Goal: Information Seeking & Learning: Learn about a topic

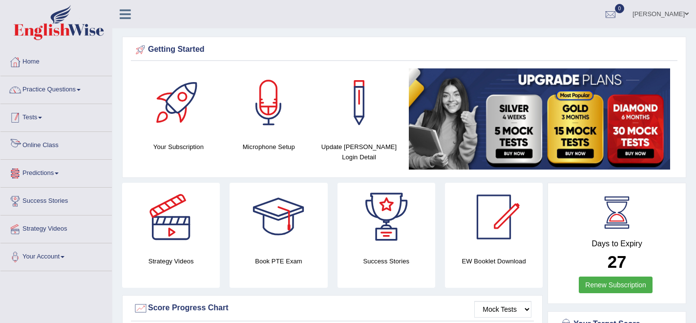
click at [37, 122] on link "Tests" at bounding box center [55, 116] width 111 height 24
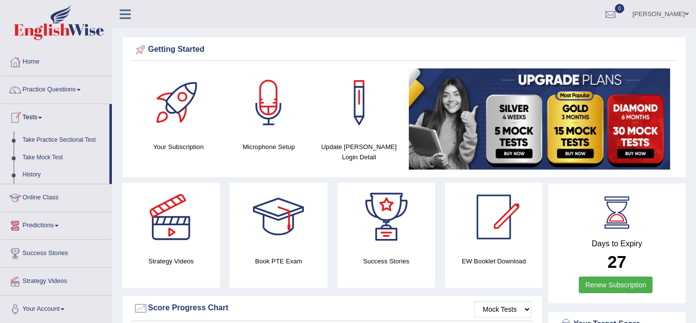
click at [37, 122] on link "Tests" at bounding box center [54, 116] width 109 height 24
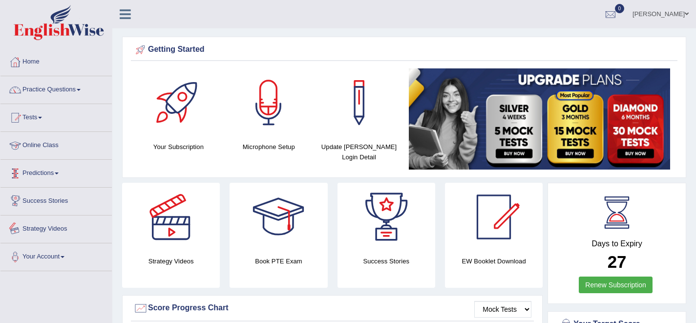
click at [47, 228] on link "Strategy Videos" at bounding box center [55, 228] width 111 height 24
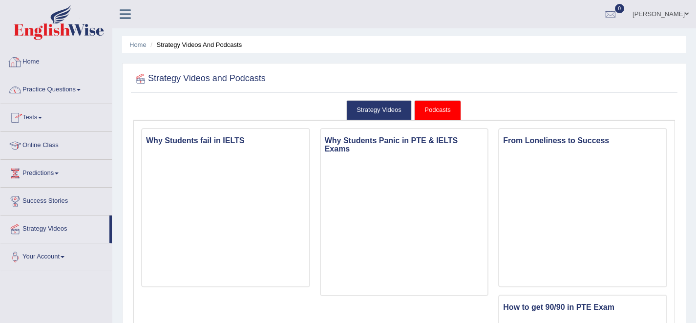
click at [25, 64] on link "Home" at bounding box center [55, 60] width 111 height 24
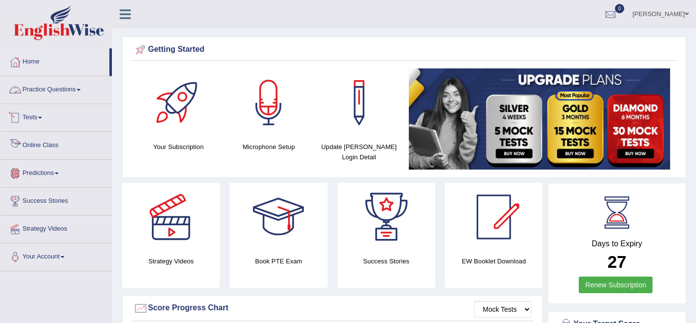
click at [42, 145] on link "Online Class" at bounding box center [55, 144] width 111 height 24
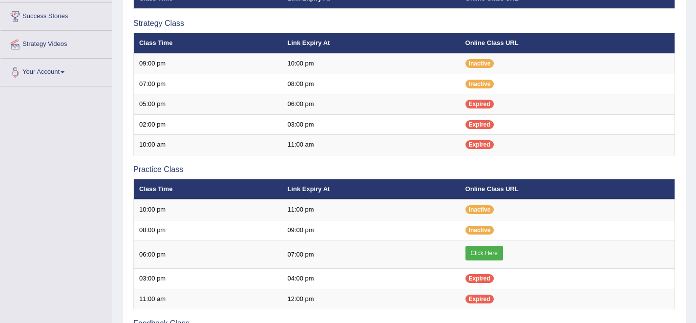
scroll to position [237, 0]
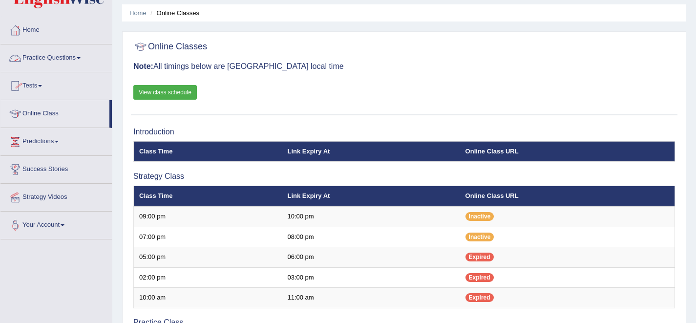
scroll to position [54, 0]
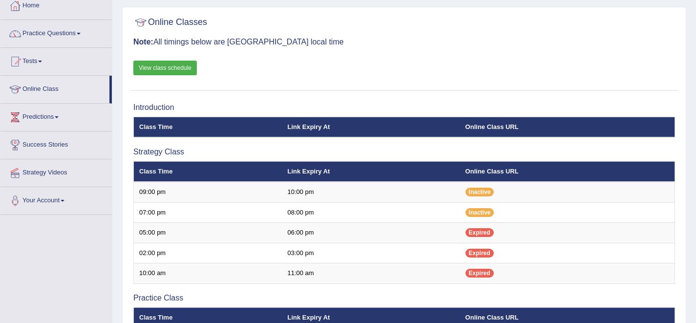
click at [46, 58] on link "Tests" at bounding box center [55, 60] width 111 height 24
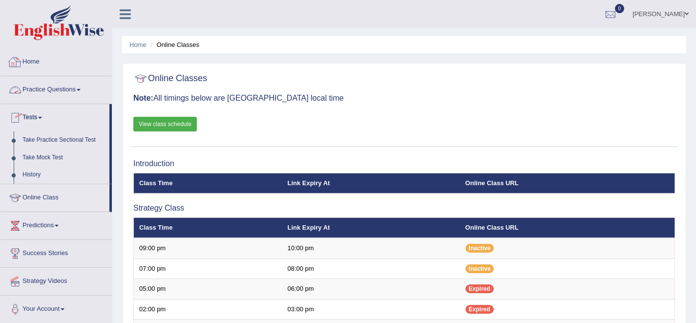
click at [35, 63] on link "Home" at bounding box center [55, 60] width 111 height 24
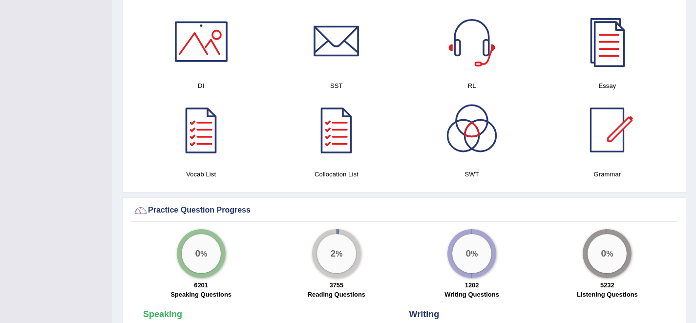
scroll to position [512, 0]
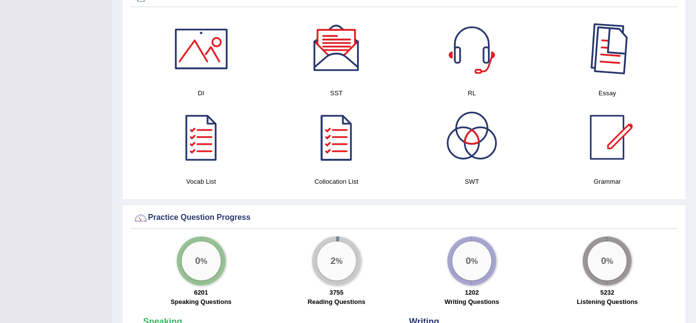
click at [605, 59] on div at bounding box center [607, 49] width 68 height 68
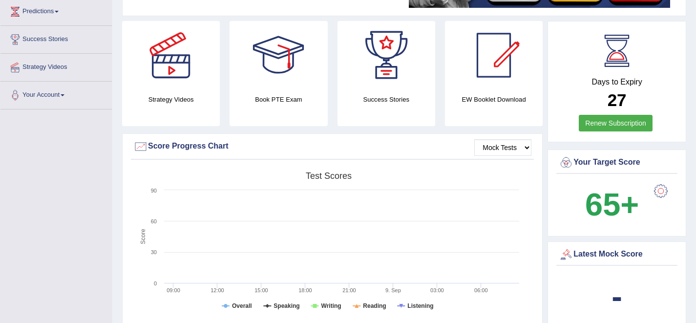
scroll to position [0, 0]
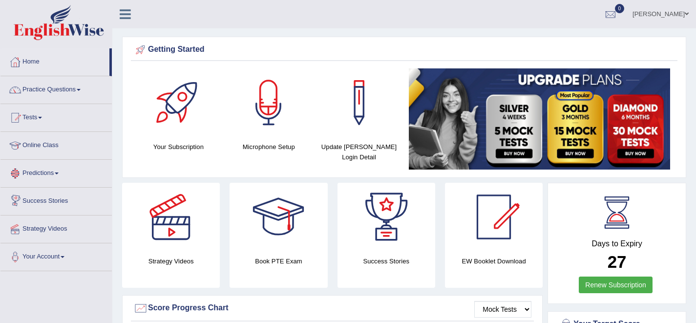
click at [38, 146] on link "Online Class" at bounding box center [55, 144] width 111 height 24
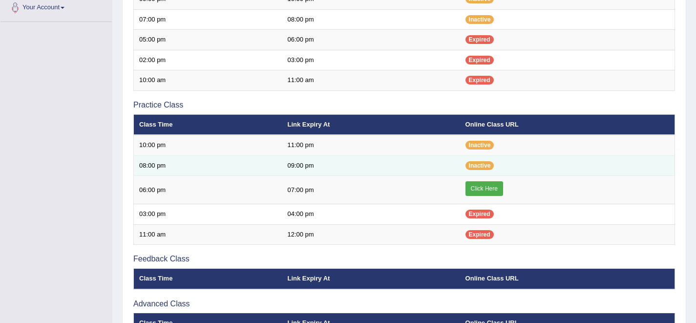
scroll to position [250, 0]
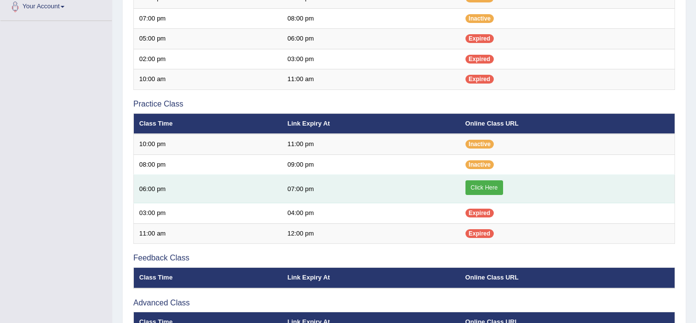
click at [490, 188] on link "Click Here" at bounding box center [485, 187] width 38 height 15
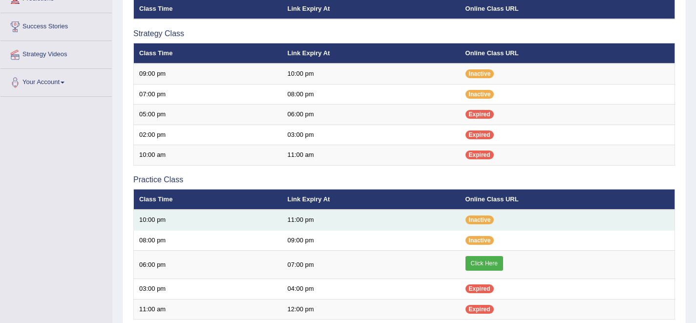
scroll to position [176, 0]
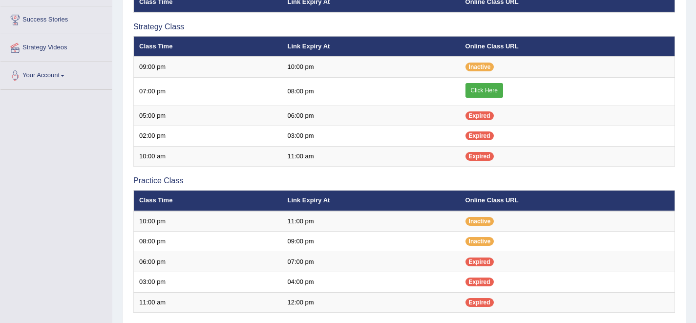
scroll to position [183, 0]
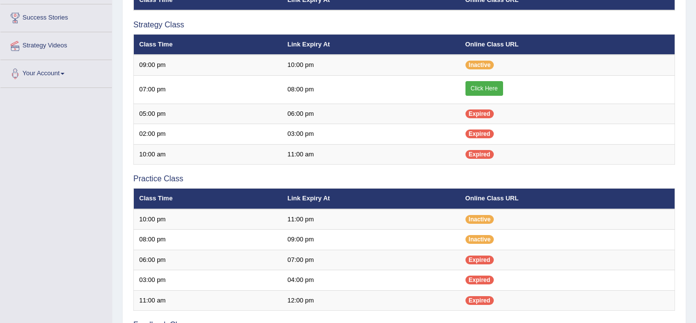
scroll to position [183, 0]
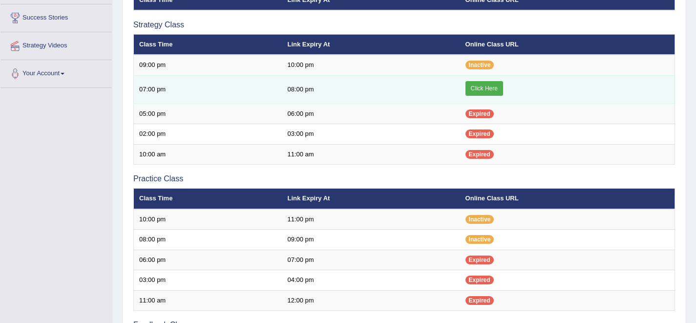
click at [477, 94] on link "Click Here" at bounding box center [485, 88] width 38 height 15
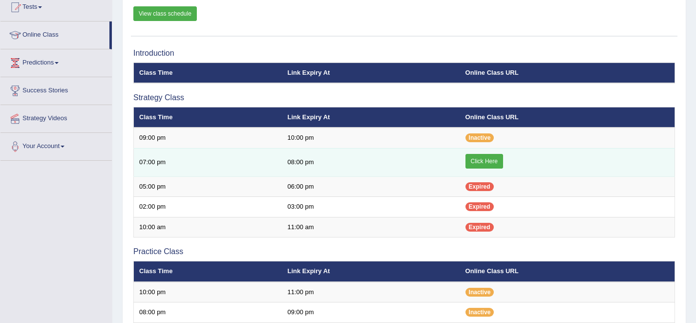
scroll to position [115, 0]
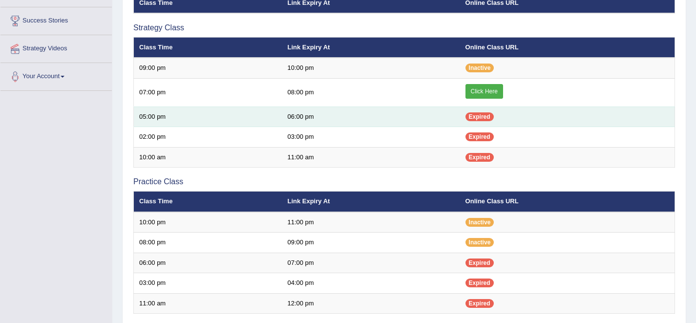
scroll to position [179, 0]
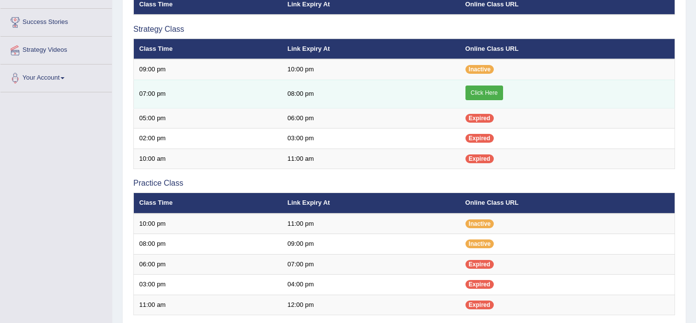
click at [482, 92] on link "Click Here" at bounding box center [485, 93] width 38 height 15
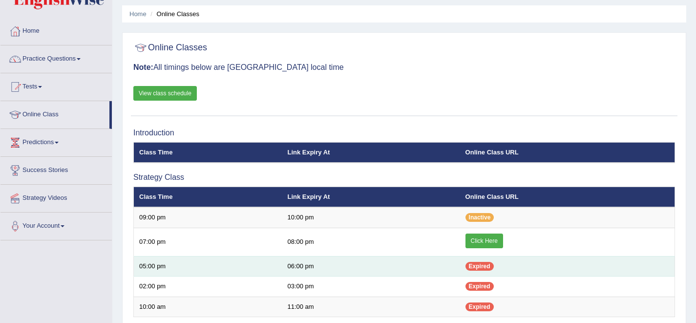
scroll to position [30, 0]
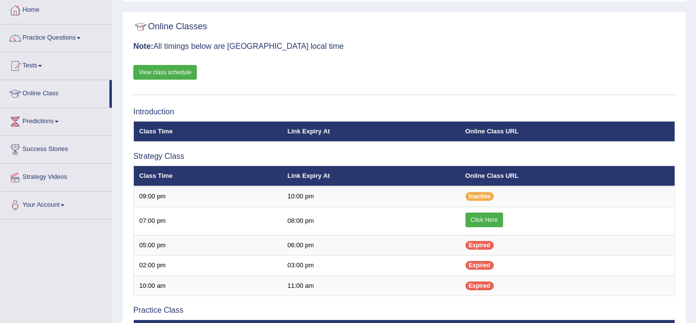
scroll to position [52, 0]
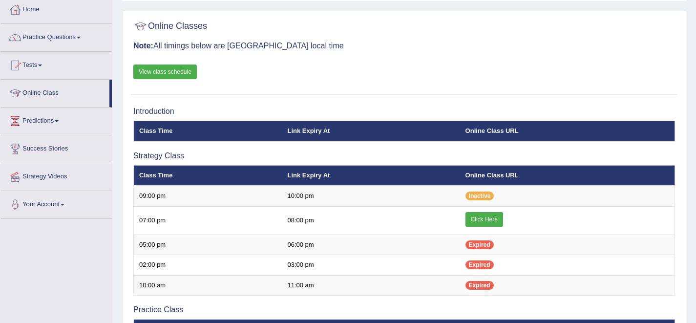
scroll to position [52, 0]
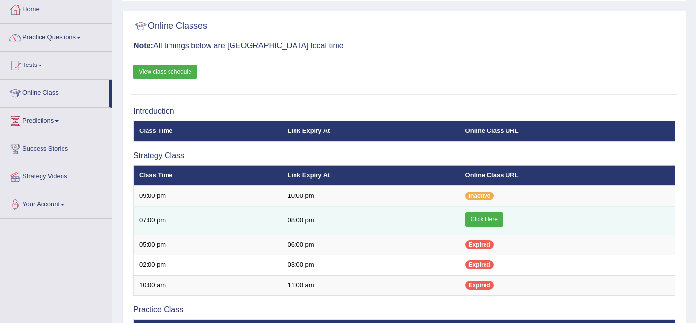
click at [495, 220] on link "Click Here" at bounding box center [485, 219] width 38 height 15
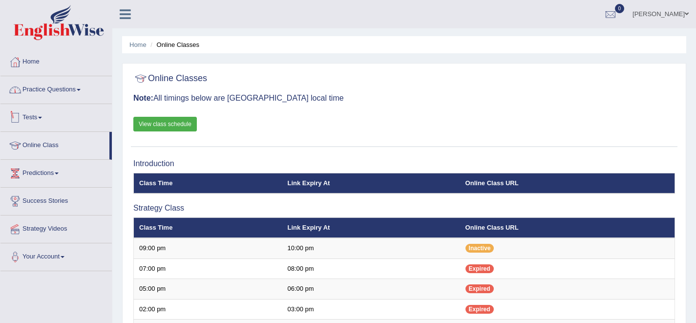
click at [74, 89] on link "Practice Questions" at bounding box center [55, 88] width 111 height 24
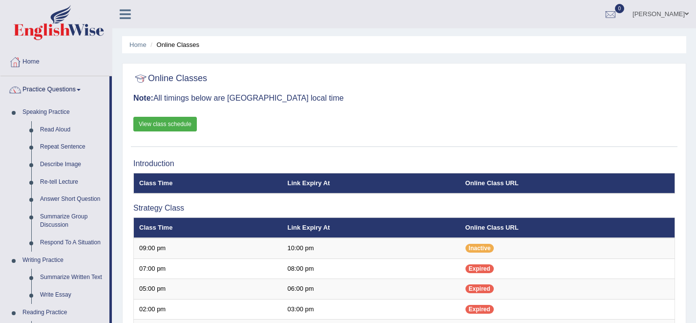
click at [167, 125] on link "View class schedule" at bounding box center [165, 124] width 64 height 15
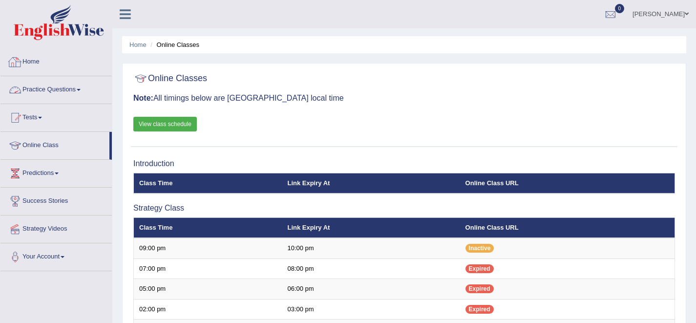
click at [50, 85] on link "Practice Questions" at bounding box center [55, 88] width 111 height 24
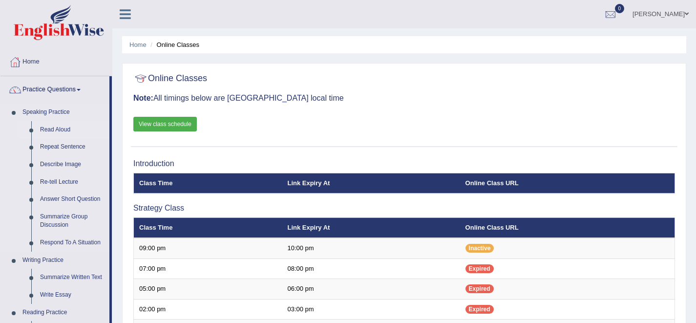
click at [64, 132] on link "Read Aloud" at bounding box center [73, 130] width 74 height 18
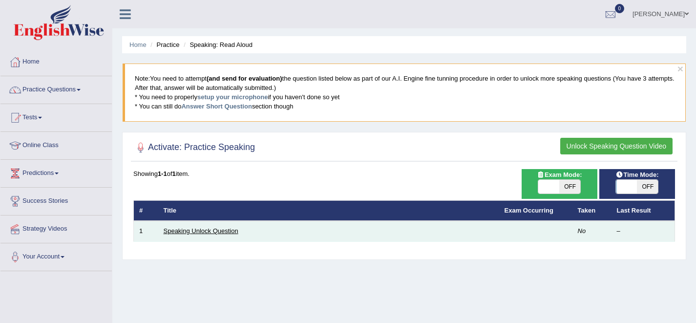
click at [214, 231] on link "Speaking Unlock Question" at bounding box center [201, 230] width 75 height 7
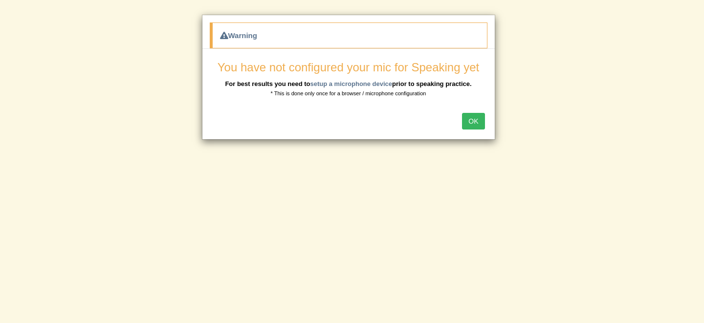
click at [474, 124] on button "OK" at bounding box center [473, 121] width 22 height 17
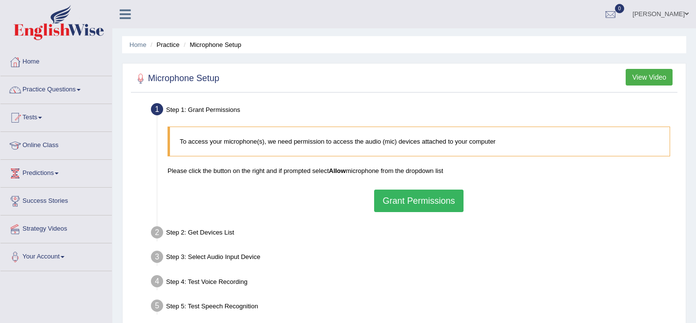
click at [400, 201] on button "Grant Permissions" at bounding box center [418, 201] width 89 height 22
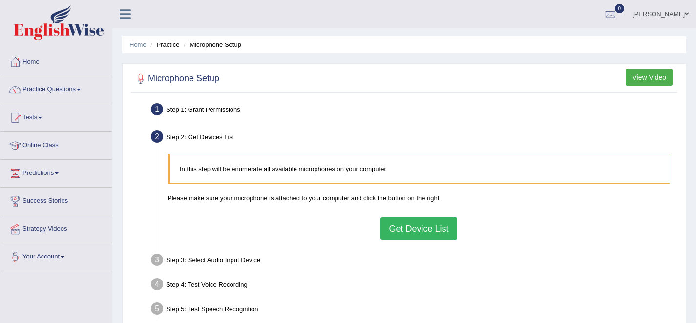
click at [396, 220] on button "Get Device List" at bounding box center [419, 228] width 76 height 22
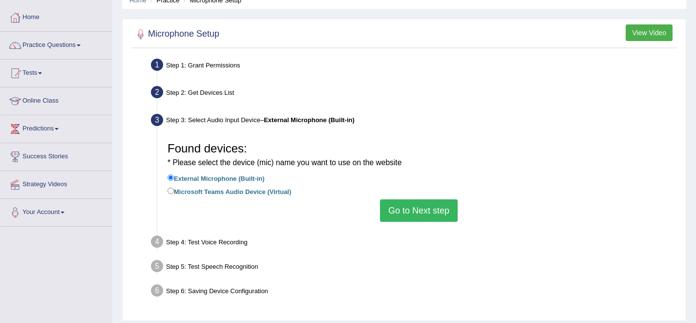
scroll to position [48, 0]
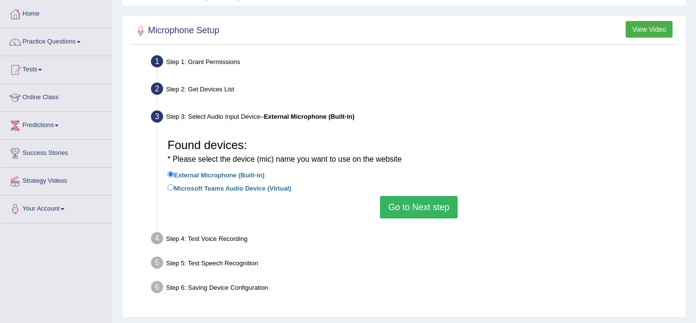
click at [417, 211] on button "Go to Next step" at bounding box center [419, 207] width 78 height 22
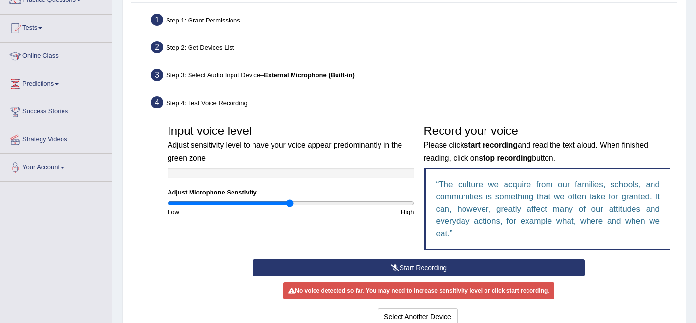
scroll to position [101, 0]
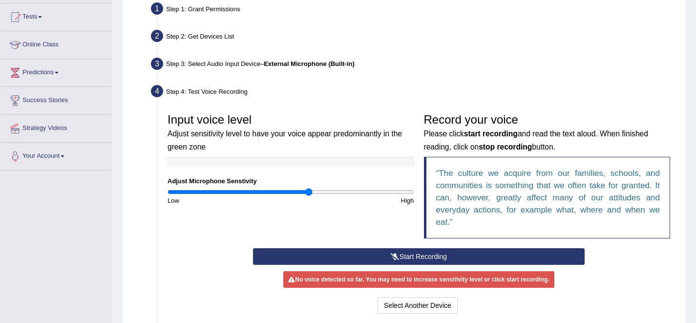
drag, startPoint x: 290, startPoint y: 191, endPoint x: 308, endPoint y: 194, distance: 18.3
click at [308, 194] on input "range" at bounding box center [291, 192] width 247 height 8
click at [393, 254] on icon at bounding box center [395, 256] width 9 height 7
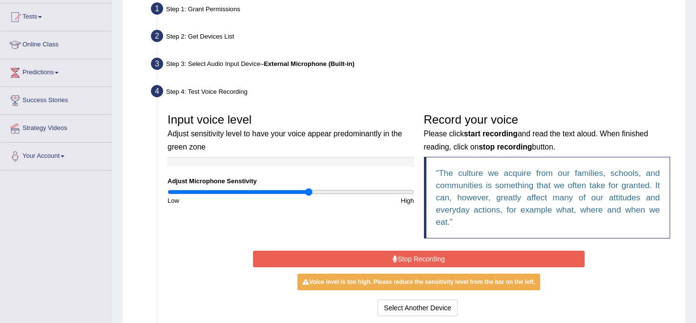
click at [376, 258] on button "Stop Recording" at bounding box center [419, 259] width 332 height 17
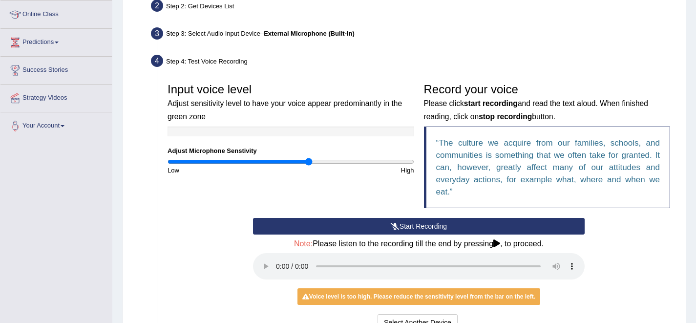
scroll to position [171, 0]
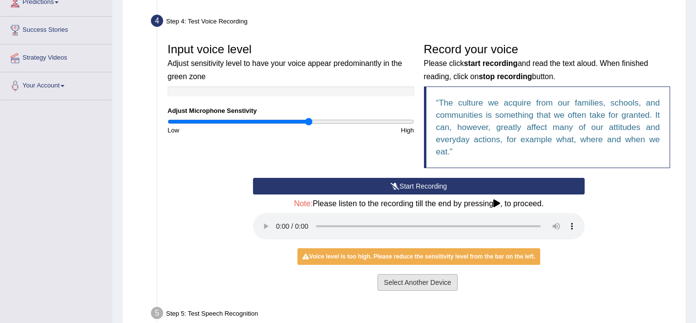
click at [396, 284] on button "Select Another Device" at bounding box center [418, 282] width 80 height 17
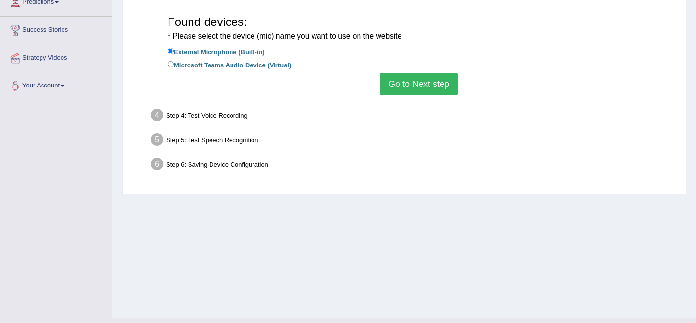
click at [429, 77] on button "Go to Next step" at bounding box center [419, 84] width 78 height 22
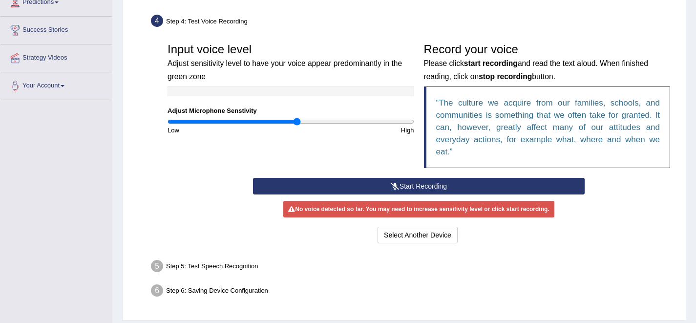
click at [297, 122] on input "range" at bounding box center [291, 122] width 247 height 8
click at [338, 187] on button "Start Recording" at bounding box center [419, 186] width 332 height 17
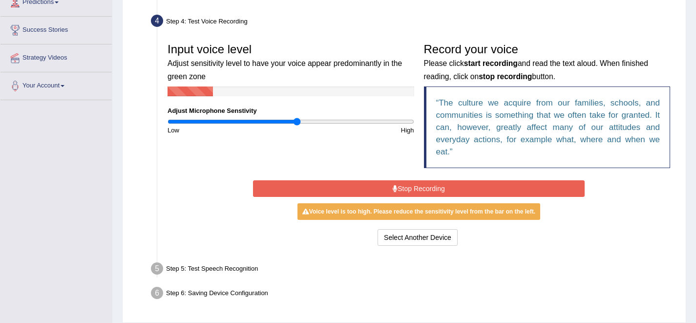
click at [338, 187] on button "Stop Recording" at bounding box center [419, 188] width 332 height 17
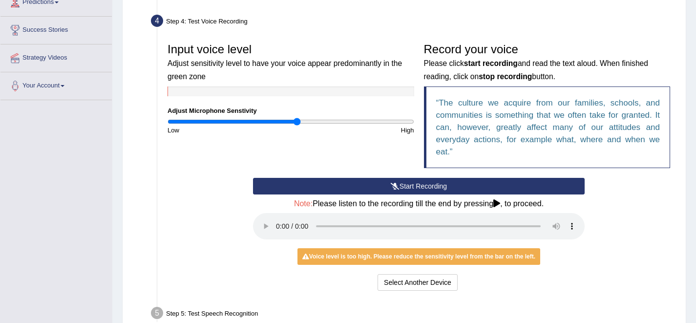
click at [392, 185] on icon at bounding box center [395, 186] width 9 height 7
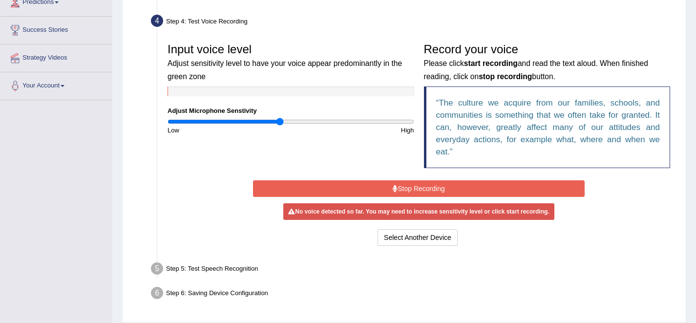
click at [280, 123] on input "range" at bounding box center [291, 122] width 247 height 8
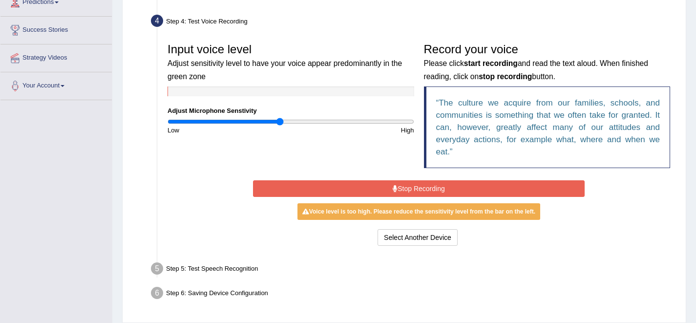
click at [316, 196] on button "Stop Recording" at bounding box center [419, 188] width 332 height 17
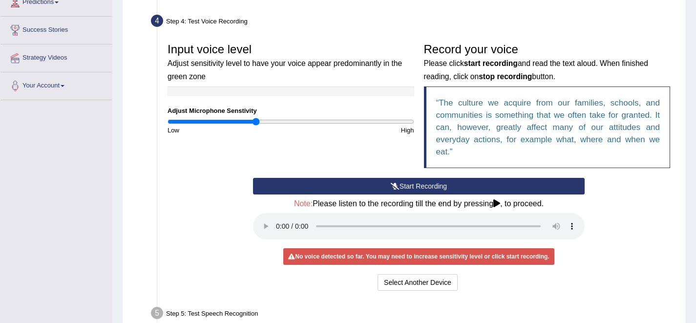
drag, startPoint x: 279, startPoint y: 122, endPoint x: 256, endPoint y: 122, distance: 23.5
type input "0.72"
click at [256, 122] on input "range" at bounding box center [291, 122] width 247 height 8
click at [347, 189] on button "Start Recording" at bounding box center [419, 186] width 332 height 17
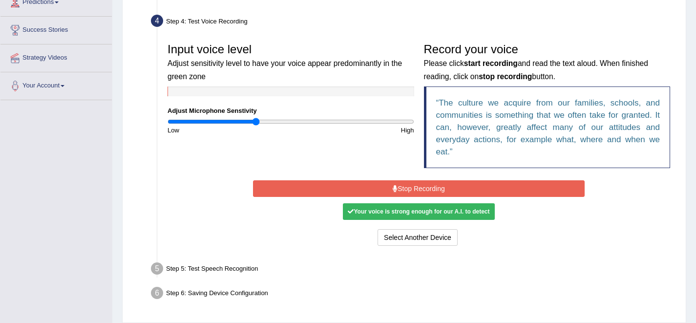
click at [347, 189] on button "Stop Recording" at bounding box center [419, 188] width 332 height 17
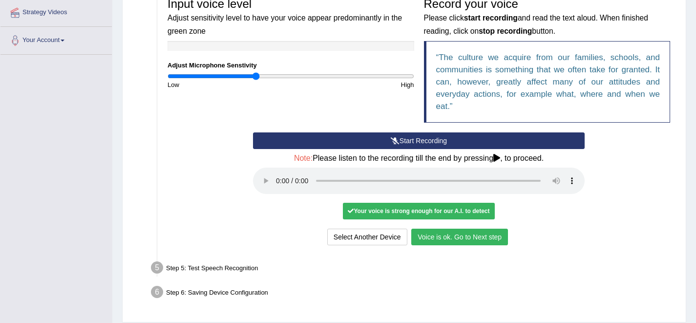
scroll to position [248, 0]
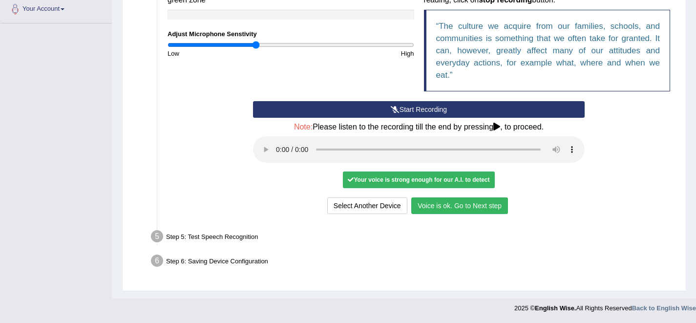
click at [461, 203] on button "Voice is ok. Go to Next step" at bounding box center [460, 205] width 97 height 17
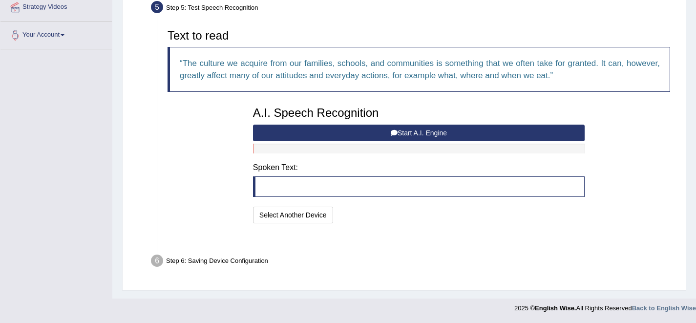
scroll to position [197, 0]
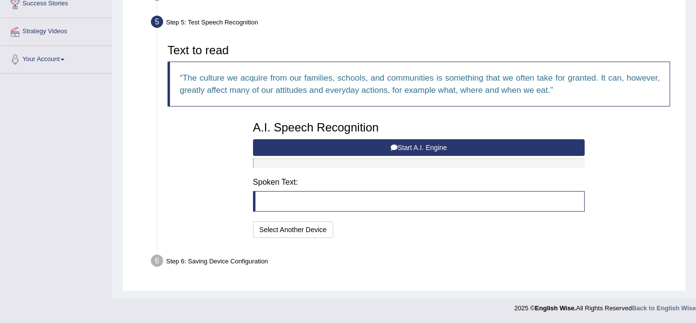
click at [412, 145] on button "Start A.I. Engine" at bounding box center [419, 147] width 332 height 17
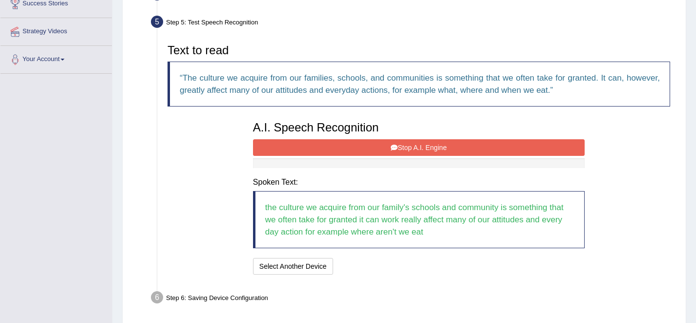
scroll to position [222, 0]
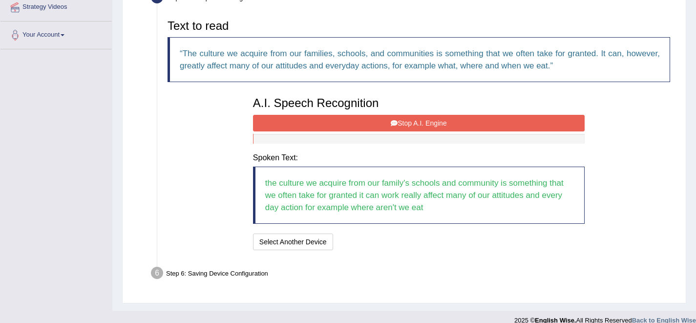
click at [391, 126] on icon at bounding box center [394, 123] width 7 height 7
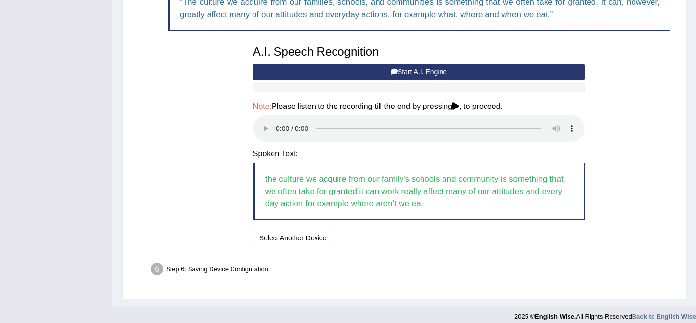
scroll to position [281, 0]
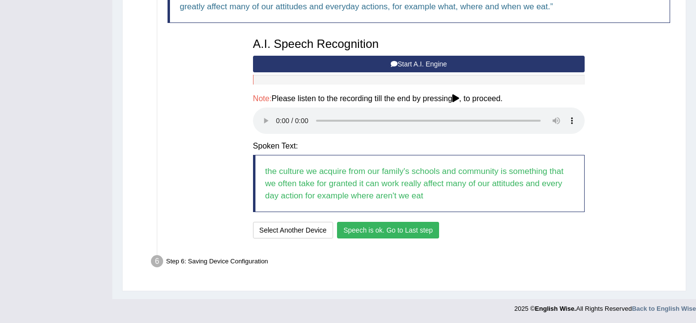
click at [379, 231] on button "Speech is ok. Go to Last step" at bounding box center [388, 230] width 102 height 17
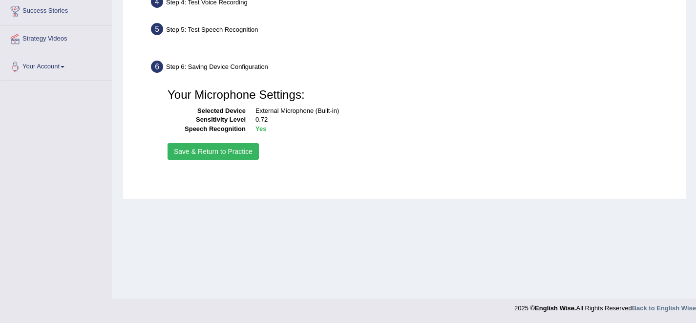
scroll to position [190, 0]
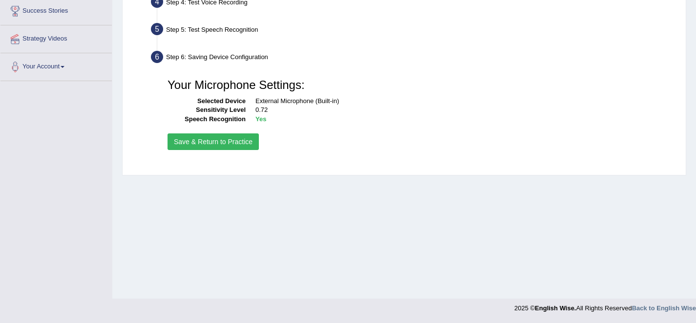
click at [242, 142] on button "Save & Return to Practice" at bounding box center [213, 141] width 91 height 17
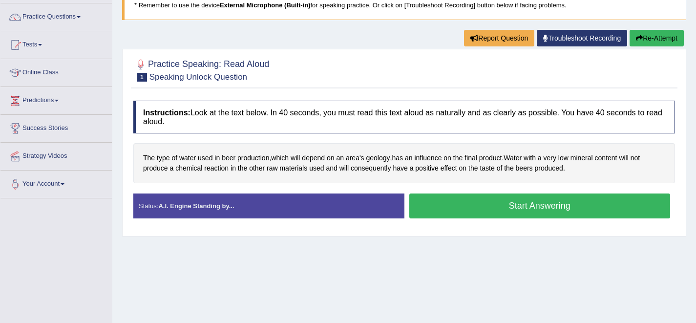
scroll to position [80, 0]
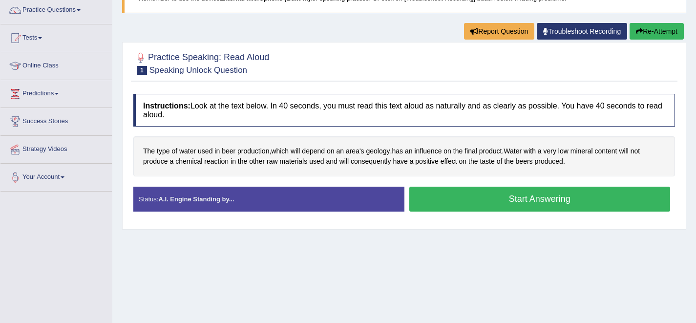
click at [305, 200] on div "Status: A.I. Engine Standing by..." at bounding box center [268, 199] width 271 height 25
click at [449, 201] on button "Start Answering" at bounding box center [540, 199] width 261 height 25
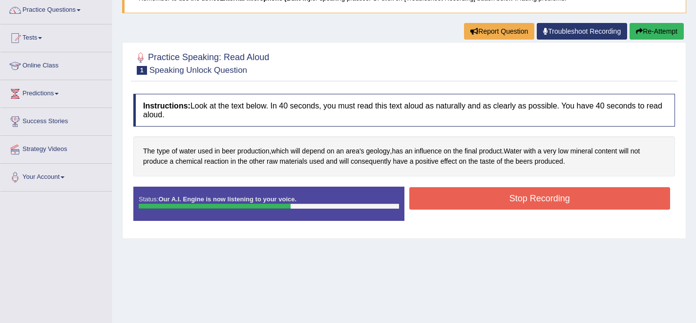
click at [449, 201] on button "Stop Recording" at bounding box center [540, 198] width 261 height 22
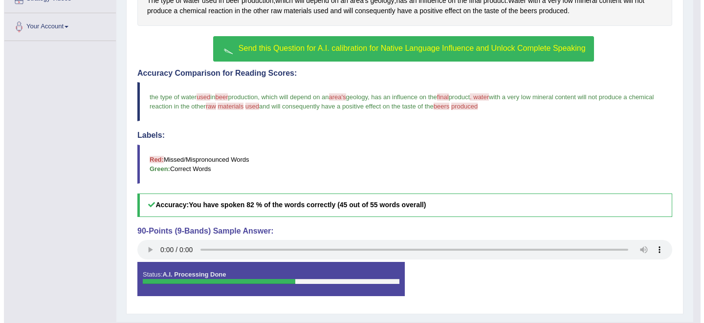
scroll to position [231, 0]
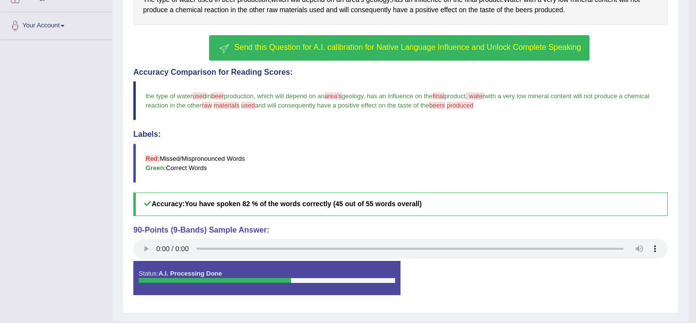
click at [289, 45] on span "Send this Question for A.I. calibration for Native Language Influence and Unloc…" at bounding box center [408, 47] width 347 height 8
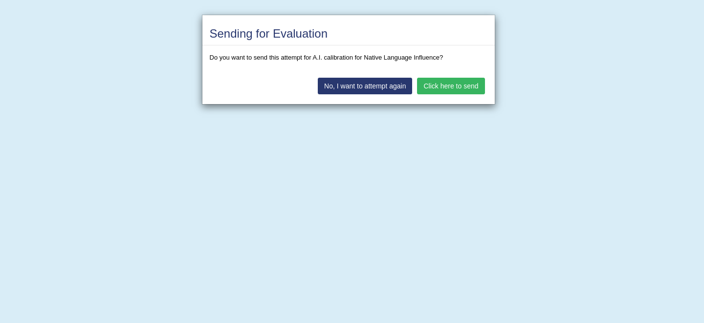
click at [346, 88] on button "No, I want to attempt again" at bounding box center [365, 86] width 94 height 17
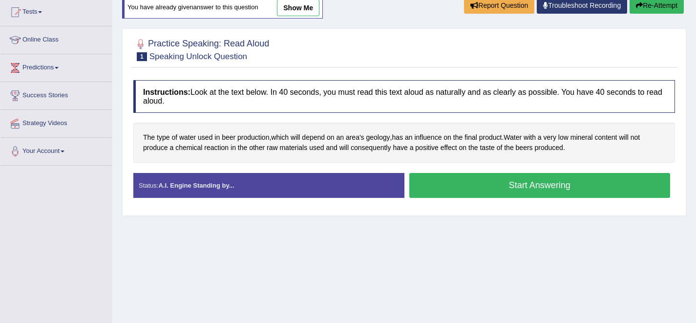
scroll to position [88, 0]
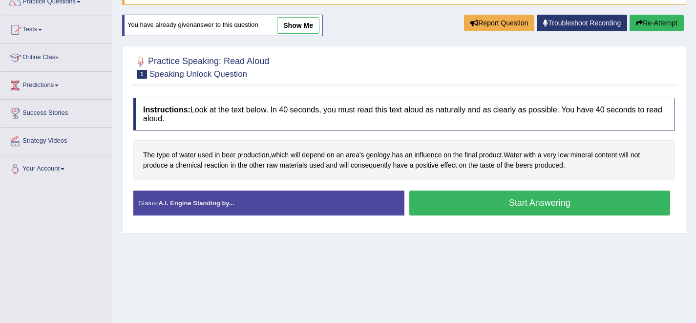
click at [448, 208] on button "Start Answering" at bounding box center [540, 203] width 261 height 25
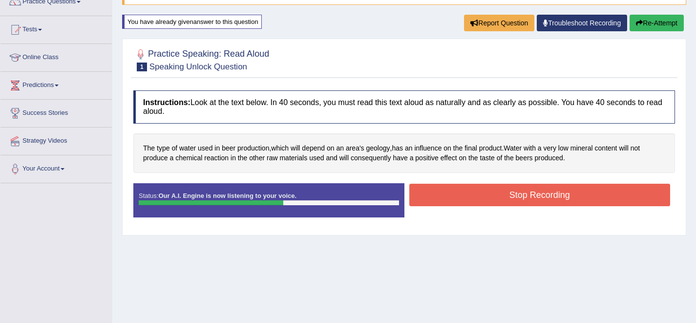
click at [439, 197] on button "Stop Recording" at bounding box center [540, 195] width 261 height 22
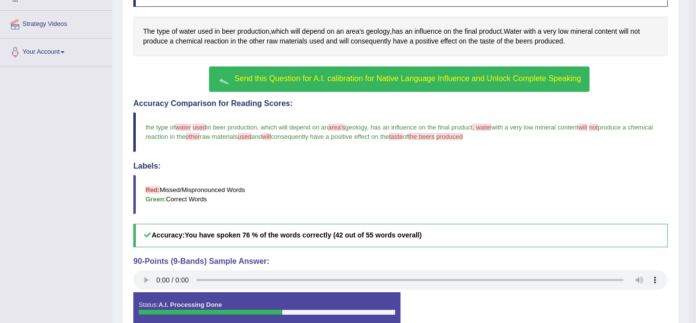
scroll to position [204, 0]
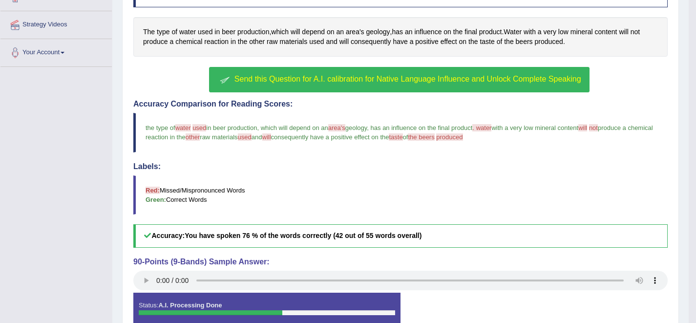
click at [341, 67] on button "Send this Question for A.I. calibration for Native Language Influence and Unloc…" at bounding box center [399, 79] width 380 height 25
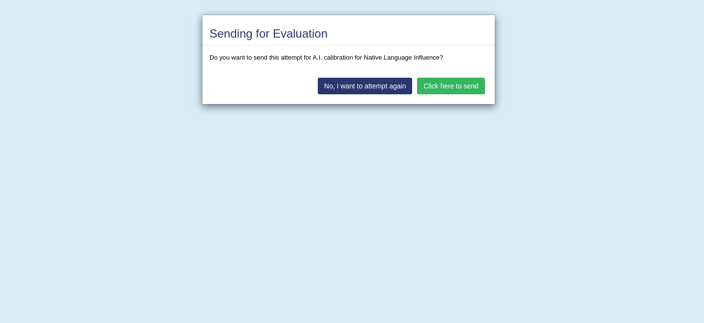
click at [354, 78] on button "No, I want to attempt again" at bounding box center [365, 86] width 94 height 17
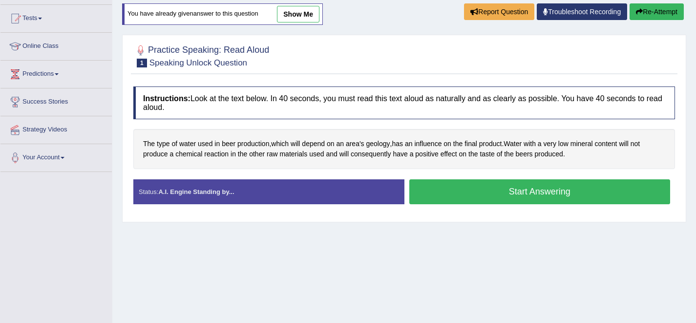
scroll to position [101, 0]
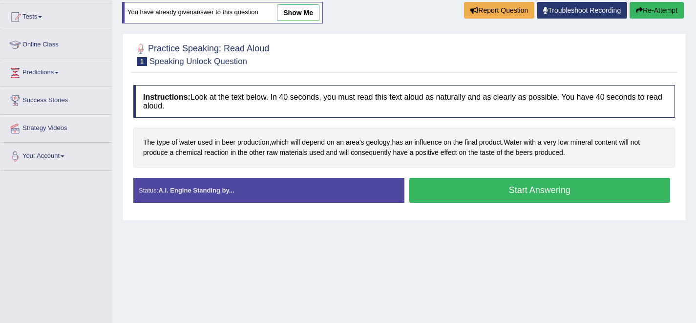
click at [460, 184] on button "Start Answering" at bounding box center [540, 190] width 261 height 25
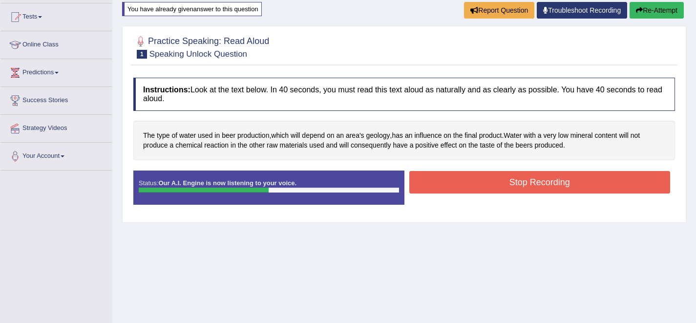
click at [460, 184] on button "Stop Recording" at bounding box center [540, 182] width 261 height 22
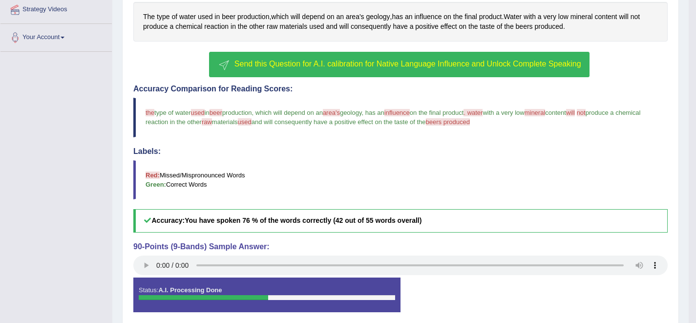
scroll to position [231, 0]
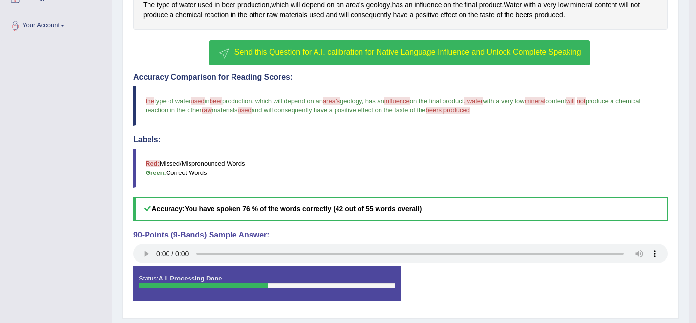
click at [359, 60] on button "Send this Question for A.I. calibration for Native Language Influence and Unloc…" at bounding box center [399, 52] width 380 height 25
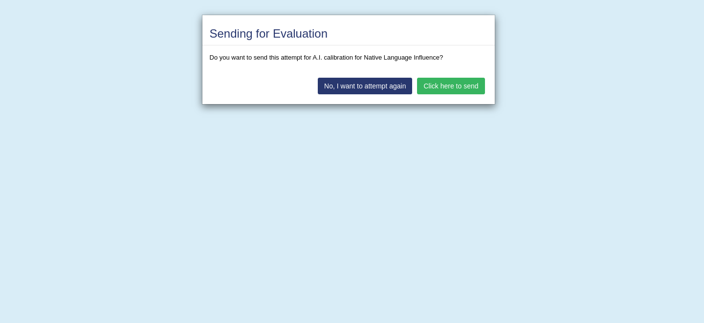
click at [390, 89] on button "No, I want to attempt again" at bounding box center [365, 86] width 94 height 17
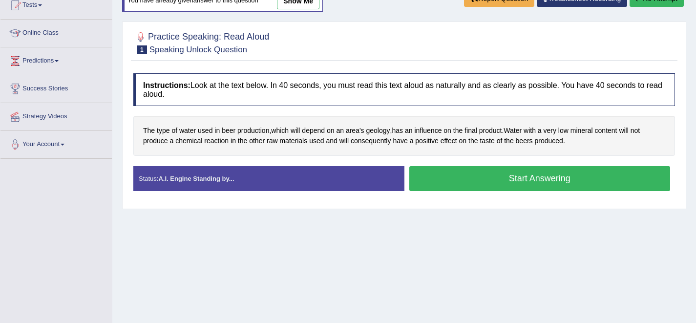
scroll to position [111, 0]
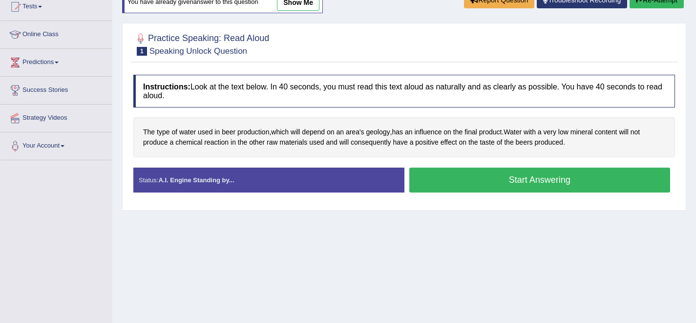
click at [459, 180] on button "Start Answering" at bounding box center [540, 180] width 261 height 25
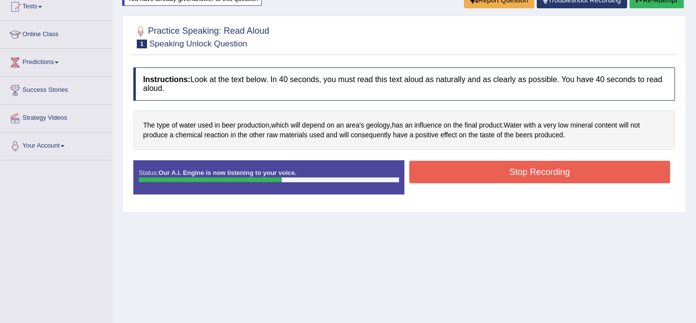
click at [459, 180] on button "Stop Recording" at bounding box center [540, 172] width 261 height 22
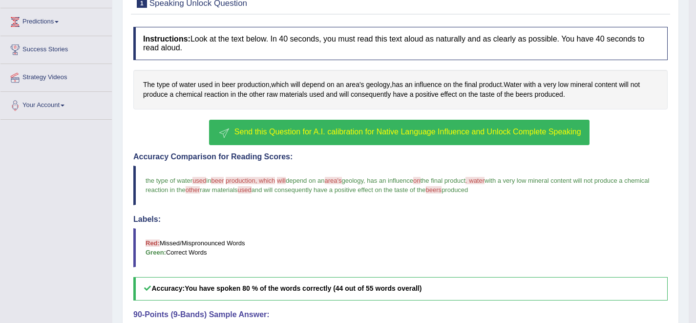
scroll to position [158, 0]
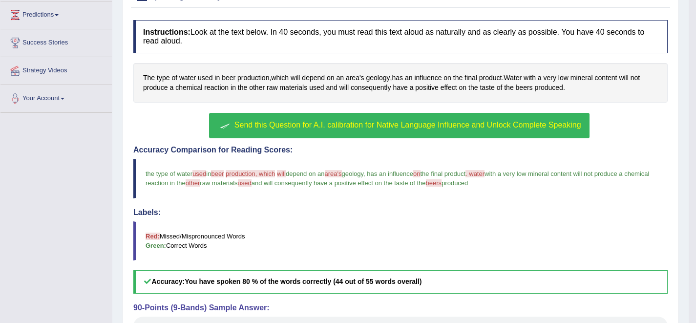
click at [412, 128] on span "Send this Question for A.I. calibration for Native Language Influence and Unloc…" at bounding box center [408, 125] width 347 height 8
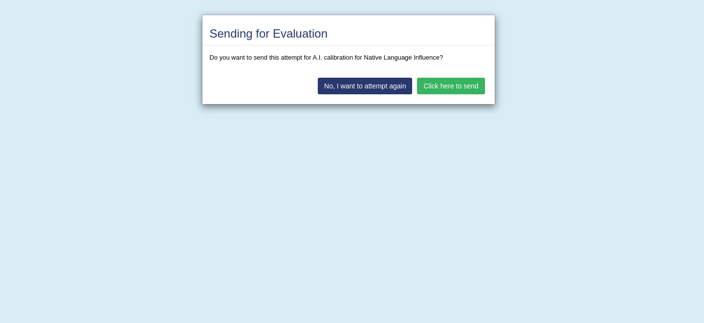
click at [435, 88] on button "Click here to send" at bounding box center [450, 86] width 67 height 17
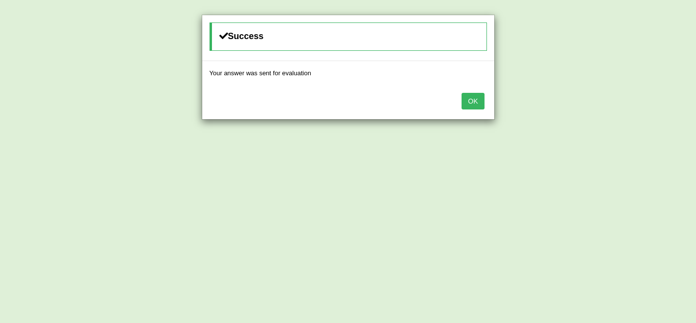
click at [477, 105] on button "OK" at bounding box center [473, 101] width 22 height 17
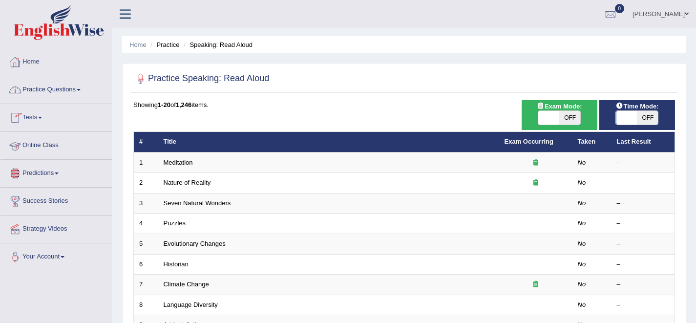
click at [43, 143] on link "Online Class" at bounding box center [55, 144] width 111 height 24
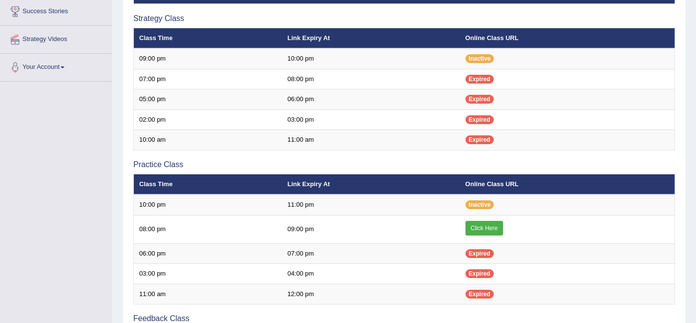
scroll to position [191, 0]
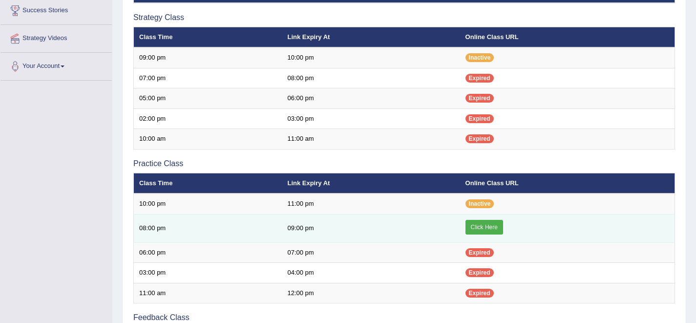
click at [483, 226] on link "Click Here" at bounding box center [485, 227] width 38 height 15
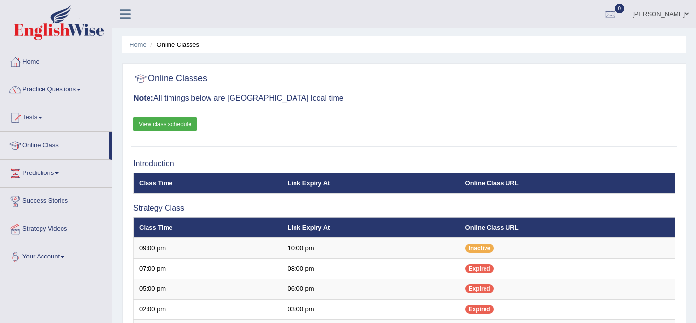
click at [44, 90] on link "Practice Questions" at bounding box center [55, 88] width 111 height 24
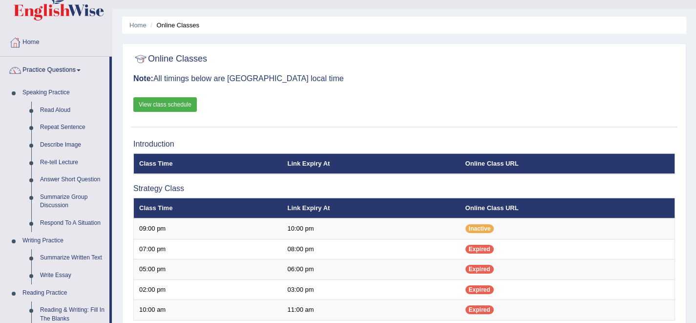
scroll to position [23, 0]
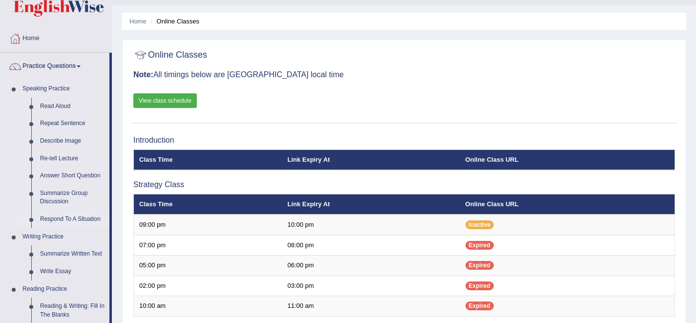
click at [81, 218] on link "Respond To A Situation" at bounding box center [73, 220] width 74 height 18
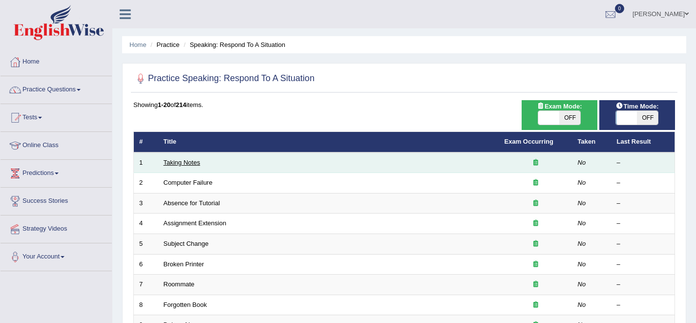
click at [194, 163] on link "Taking Notes" at bounding box center [182, 162] width 37 height 7
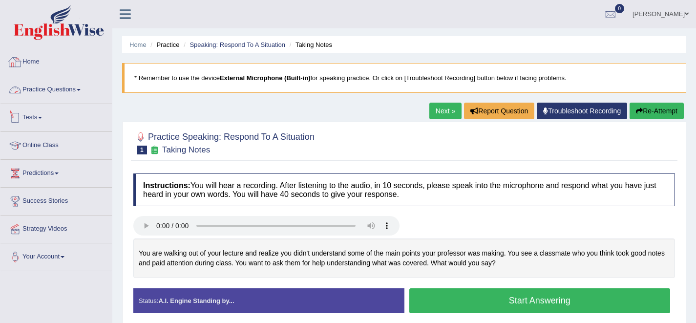
click at [62, 94] on link "Practice Questions" at bounding box center [55, 88] width 111 height 24
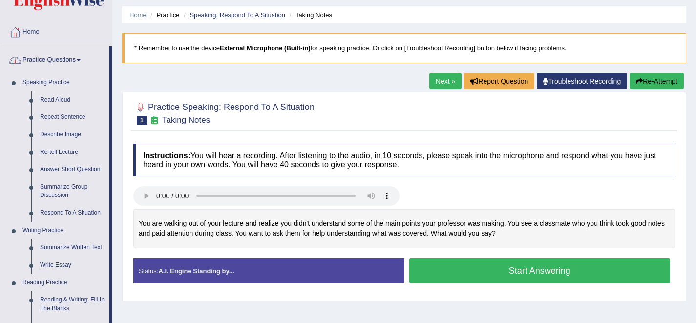
scroll to position [29, 0]
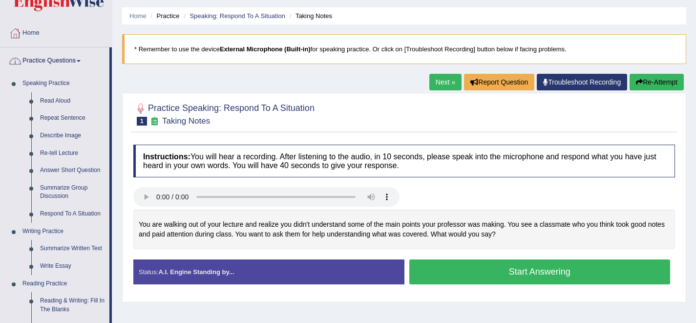
click at [79, 68] on link "Practice Questions" at bounding box center [54, 59] width 109 height 24
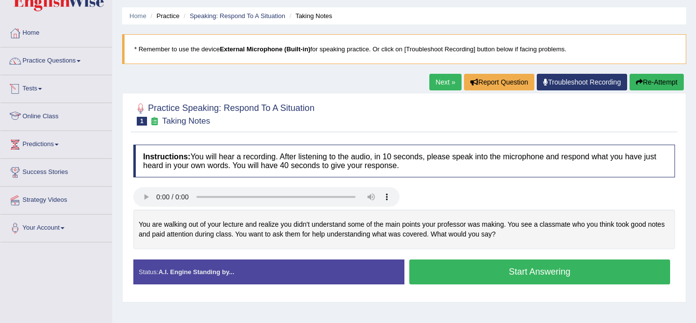
click at [39, 117] on link "Online Class" at bounding box center [55, 115] width 111 height 24
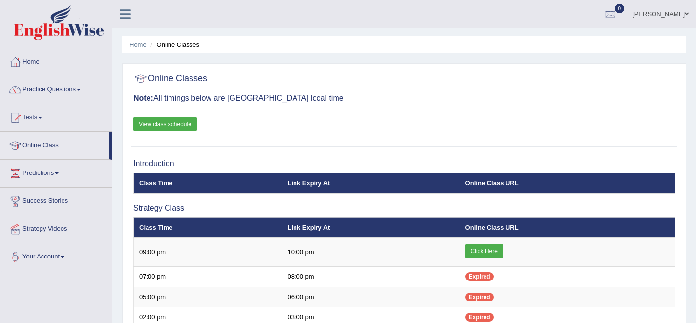
click at [177, 127] on link "View class schedule" at bounding box center [165, 124] width 64 height 15
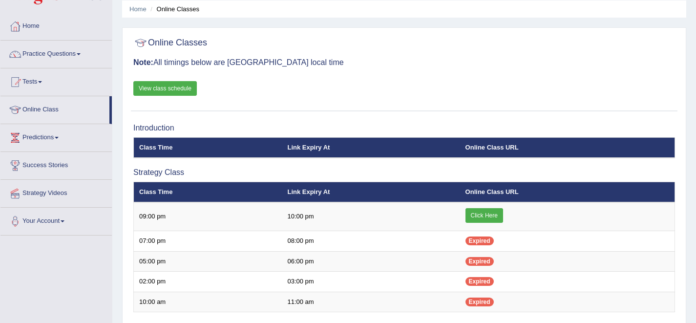
scroll to position [36, 0]
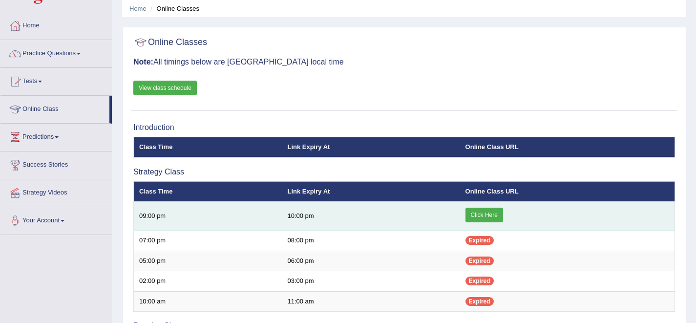
click at [482, 216] on link "Click Here" at bounding box center [485, 215] width 38 height 15
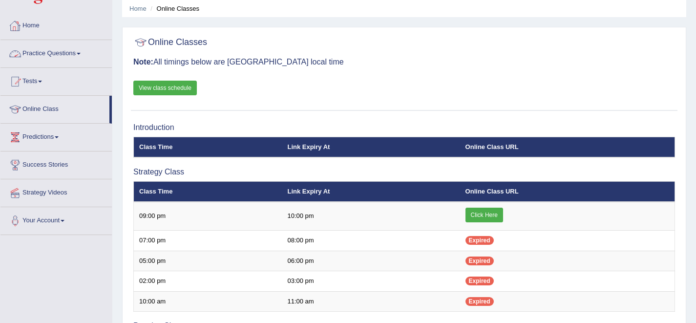
click at [62, 55] on link "Practice Questions" at bounding box center [55, 52] width 111 height 24
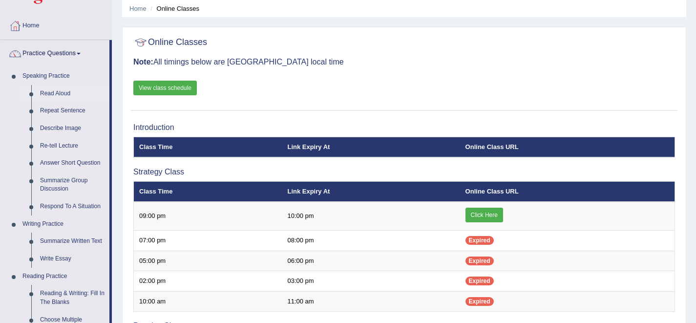
click at [70, 92] on link "Read Aloud" at bounding box center [73, 94] width 74 height 18
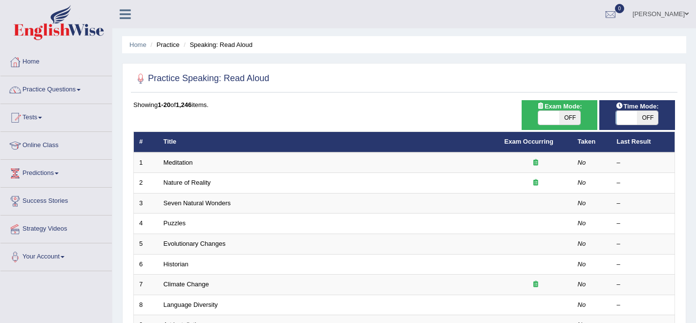
click at [66, 90] on link "Practice Questions" at bounding box center [55, 88] width 111 height 24
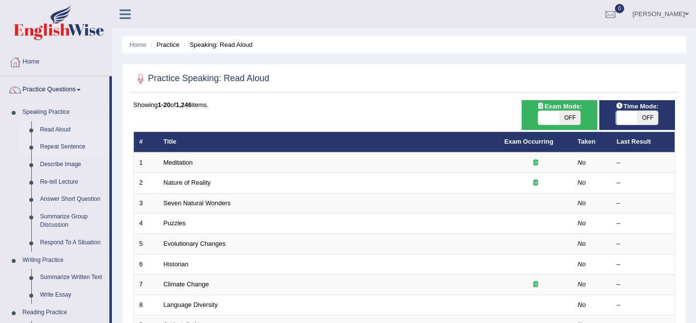
click at [57, 150] on link "Repeat Sentence" at bounding box center [73, 147] width 74 height 18
